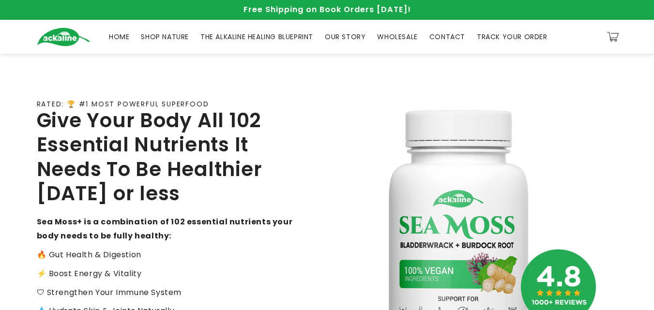
scroll to position [436, 0]
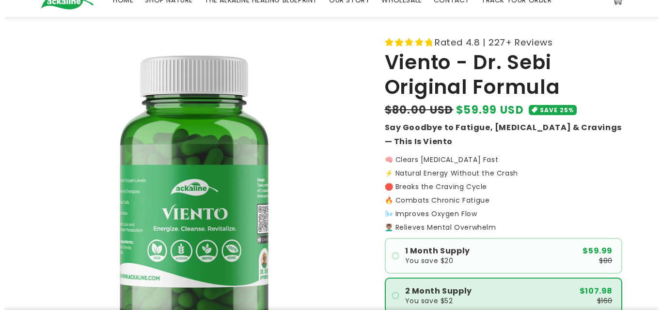
scroll to position [194, 0]
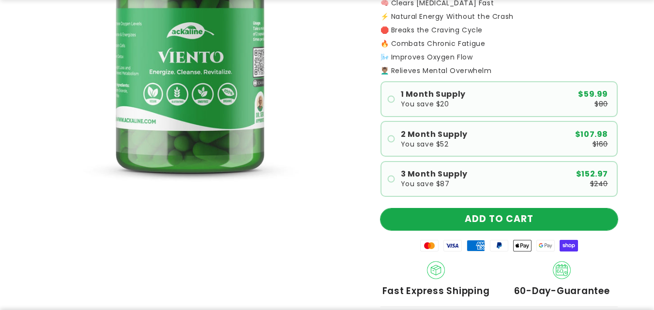
click at [499, 223] on button "ADD TO CART" at bounding box center [499, 220] width 237 height 22
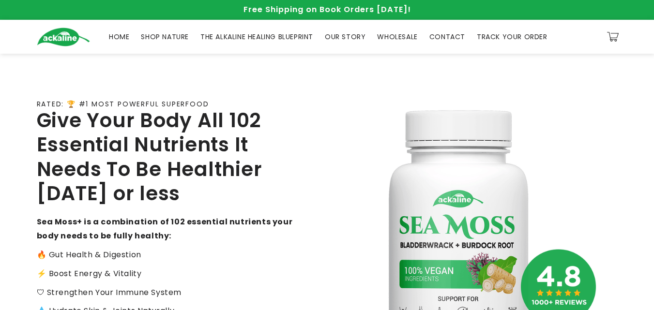
scroll to position [436, 0]
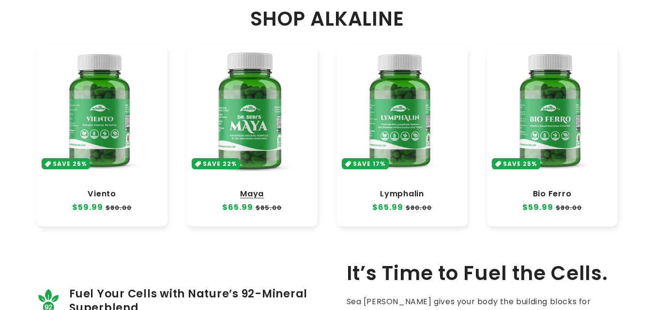
click at [265, 189] on link "Maya" at bounding box center [252, 194] width 111 height 10
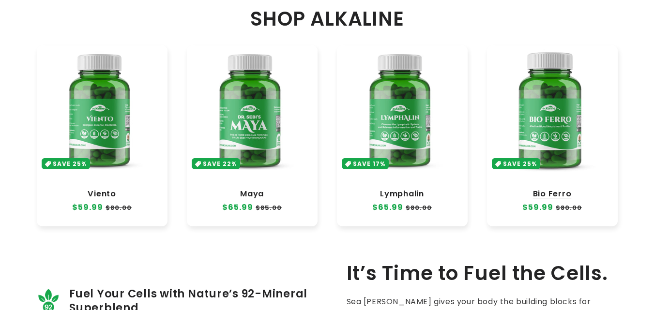
scroll to position [436, 0]
click at [536, 189] on link "Bio Ferro" at bounding box center [552, 194] width 111 height 10
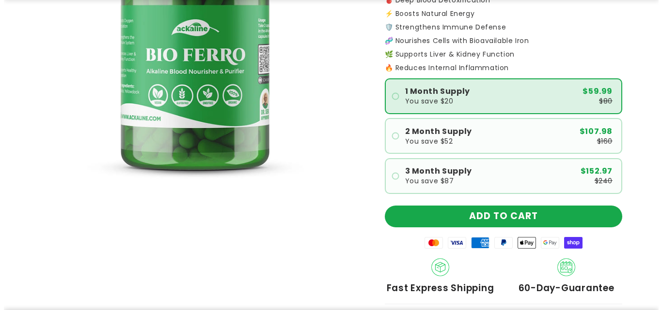
scroll to position [291, 0]
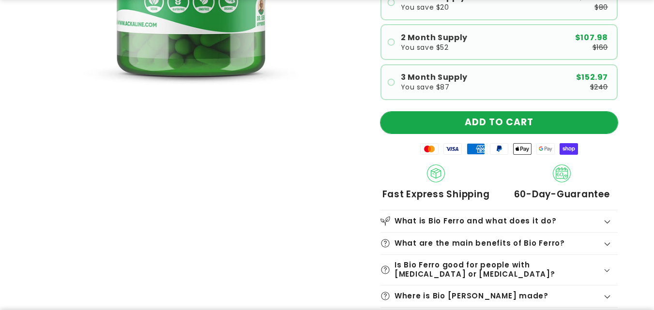
click at [503, 123] on button "ADD TO CART" at bounding box center [499, 123] width 237 height 22
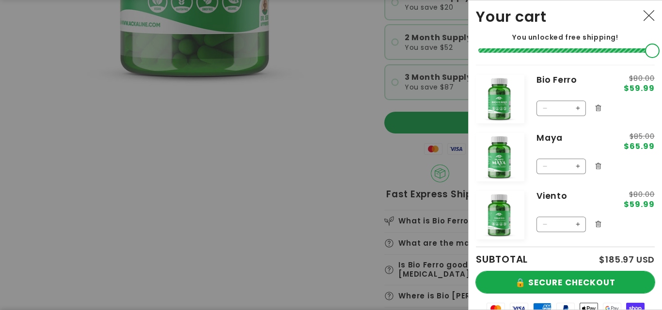
click at [563, 285] on button "🔒 SECURE CHECKOUT" at bounding box center [565, 283] width 179 height 22
